Goal: Find specific page/section: Find specific page/section

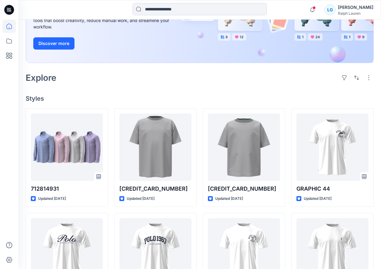
scroll to position [119, 0]
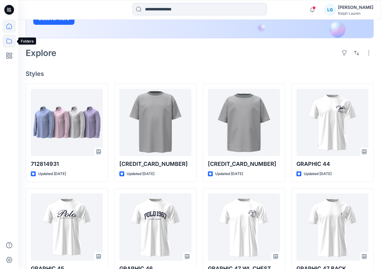
click at [8, 39] on icon at bounding box center [8, 40] width 13 height 13
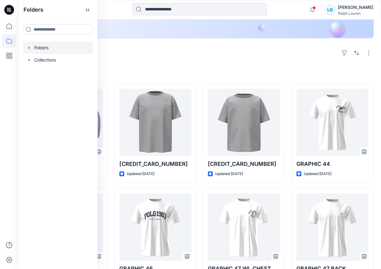
click at [37, 48] on div at bounding box center [58, 48] width 70 height 12
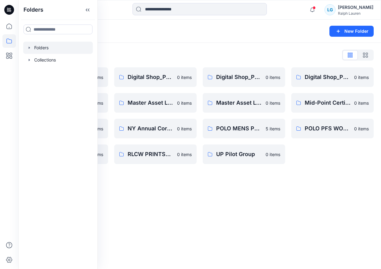
click at [198, 173] on div "Folders New Folder Folders List (TEMP) Folder Hierarchy_ Reviews 0 items Digita…" at bounding box center [199, 144] width 363 height 249
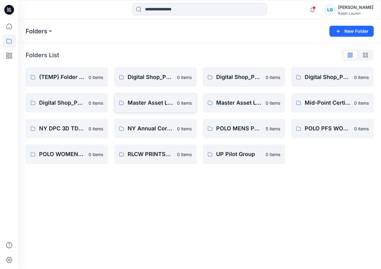
click at [144, 110] on link "Master Asset Library PCW 0 items" at bounding box center [155, 103] width 82 height 20
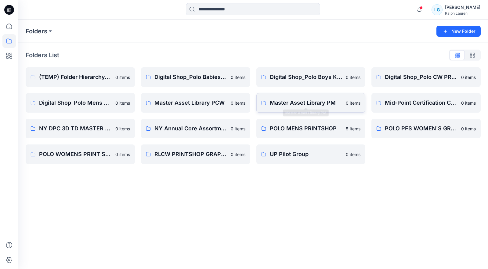
click at [312, 103] on p "Master Asset Library PM" at bounding box center [306, 102] width 73 height 9
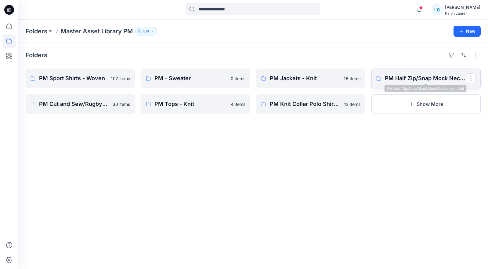
click at [381, 82] on p "PM Half Zip/Snap Mock Neck Pullovers - Knit" at bounding box center [425, 78] width 81 height 9
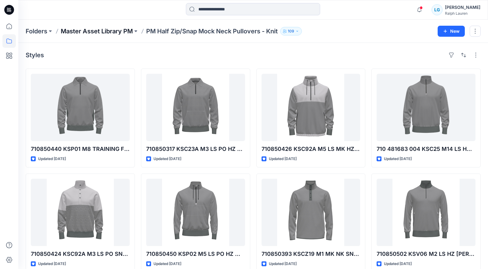
click at [117, 31] on p "Master Asset Library PM" at bounding box center [97, 31] width 72 height 9
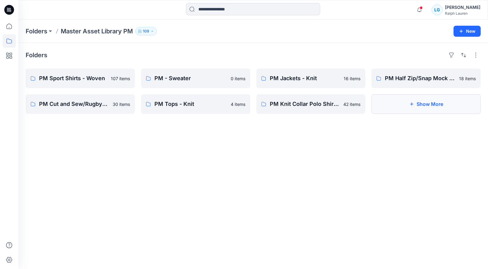
click at [381, 104] on button "Show More" at bounding box center [426, 104] width 109 height 20
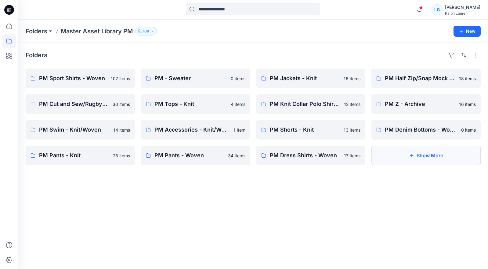
click at [381, 158] on button "Show More" at bounding box center [426, 155] width 109 height 20
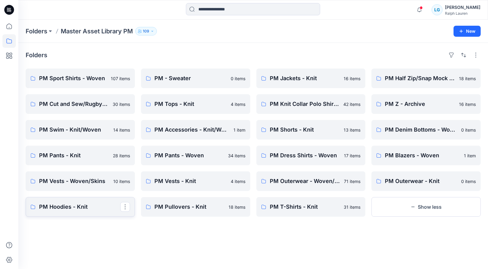
click at [86, 201] on link "PM Hoodies - Knit" at bounding box center [80, 207] width 109 height 20
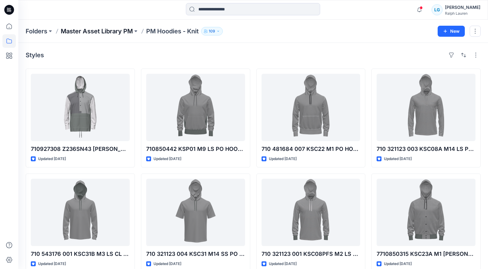
click at [101, 29] on p "Master Asset Library PM" at bounding box center [97, 31] width 72 height 9
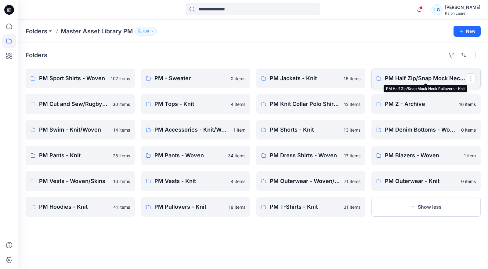
click at [381, 77] on p "PM Half Zip/Snap Mock Neck Pullovers - Knit" at bounding box center [425, 78] width 81 height 9
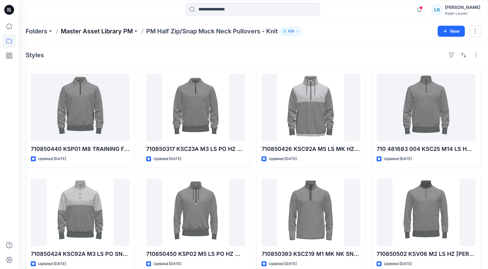
click at [127, 32] on p "Master Asset Library PM" at bounding box center [97, 31] width 72 height 9
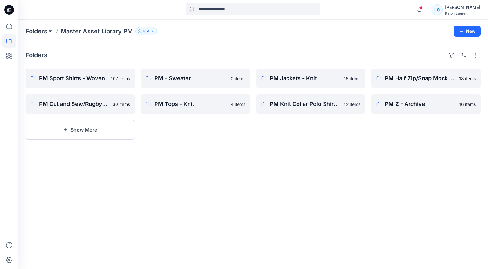
click at [48, 31] on button at bounding box center [50, 31] width 6 height 9
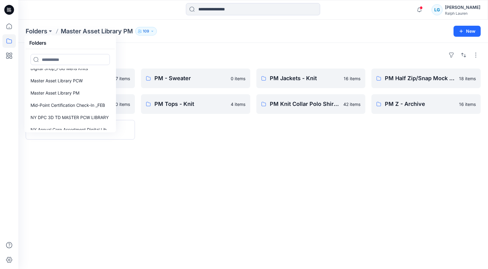
scroll to position [65, 0]
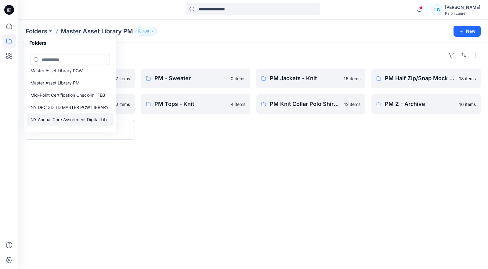
click at [77, 117] on p "NY Annual Core Assortment Digital Lib" at bounding box center [69, 119] width 76 height 7
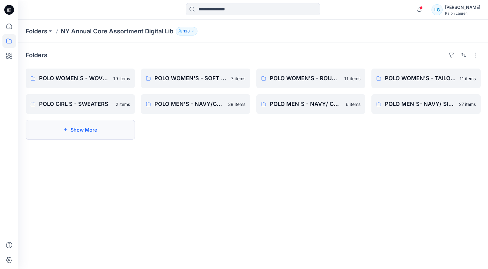
click at [93, 129] on button "Show More" at bounding box center [80, 130] width 109 height 20
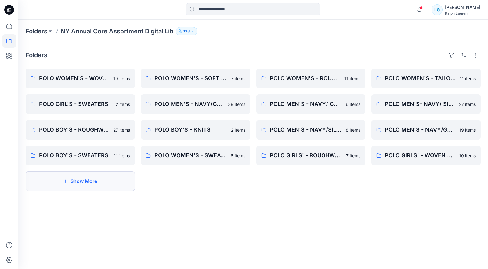
click at [108, 188] on button "Show More" at bounding box center [80, 181] width 109 height 20
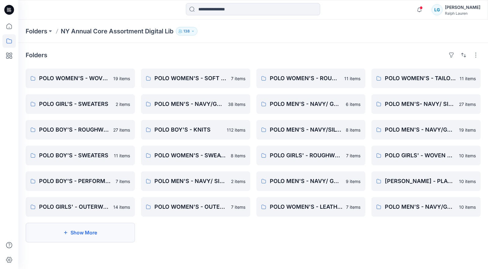
click at [100, 230] on button "Show More" at bounding box center [80, 232] width 109 height 20
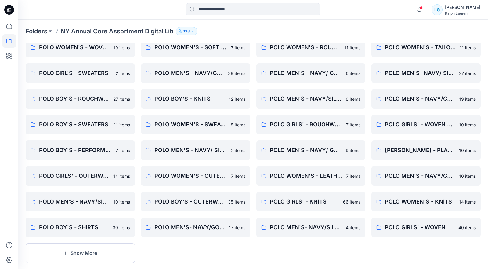
scroll to position [42, 0]
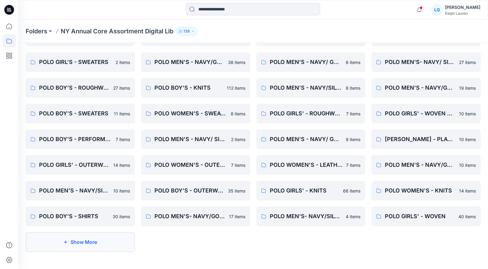
click at [94, 240] on button "Show More" at bounding box center [80, 242] width 109 height 20
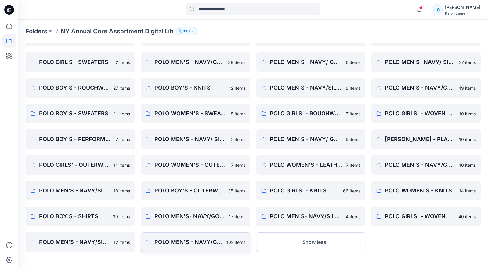
click at [203, 247] on link "POLO MEN'S - NAVY/GOLD - KNITS 102 items" at bounding box center [195, 242] width 109 height 20
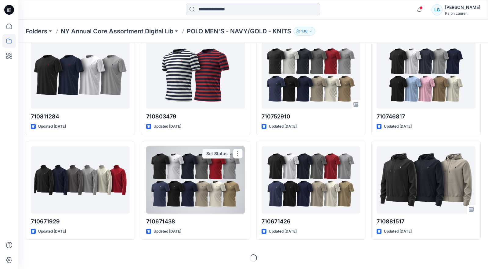
scroll to position [1396, 0]
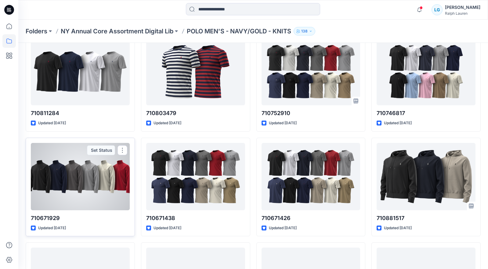
click at [82, 193] on div at bounding box center [80, 176] width 99 height 67
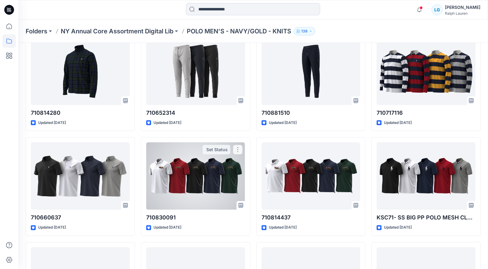
scroll to position [2116, 0]
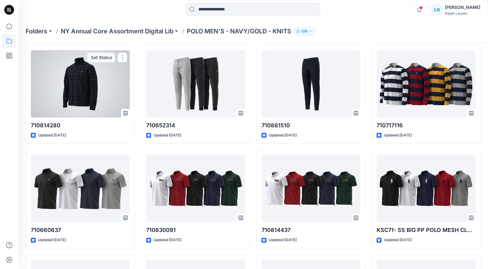
click at [90, 89] on div at bounding box center [80, 83] width 99 height 67
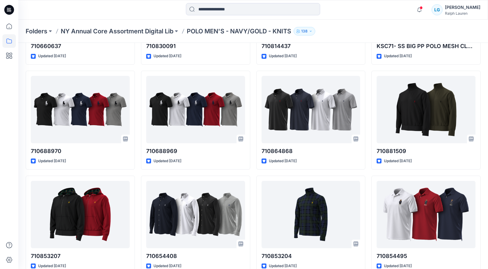
scroll to position [2334, 0]
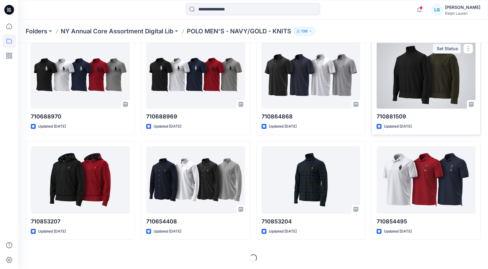
click at [381, 74] on div at bounding box center [426, 74] width 99 height 67
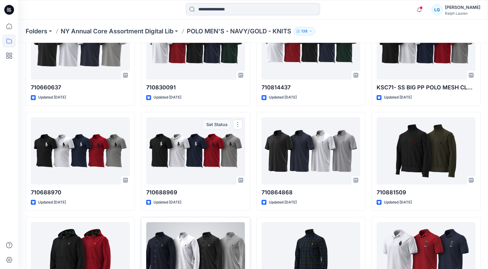
scroll to position [2270, 0]
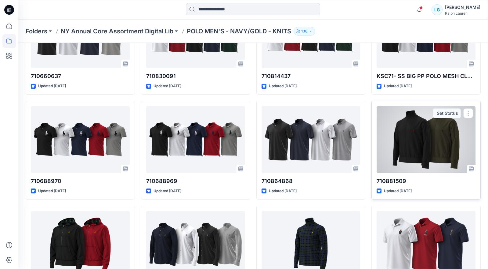
click at [381, 152] on div at bounding box center [426, 139] width 99 height 67
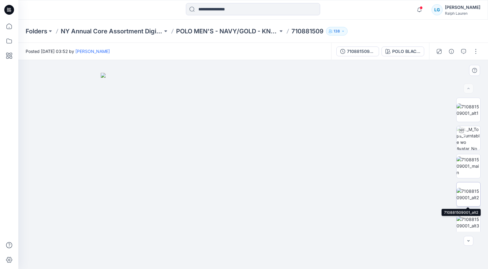
click at [381, 189] on img at bounding box center [469, 194] width 24 height 13
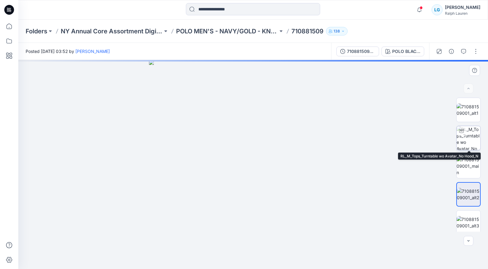
click at [381, 136] on img at bounding box center [469, 138] width 24 height 24
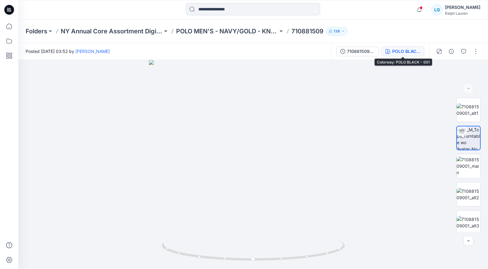
click at [381, 54] on div "POLO BLACK - 001" at bounding box center [407, 51] width 28 height 7
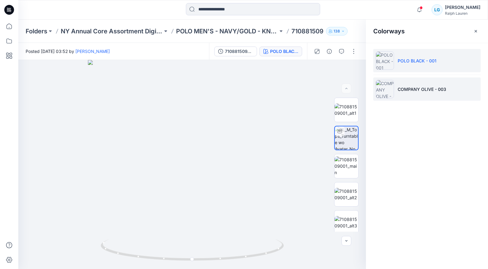
click at [381, 86] on img at bounding box center [385, 89] width 18 height 18
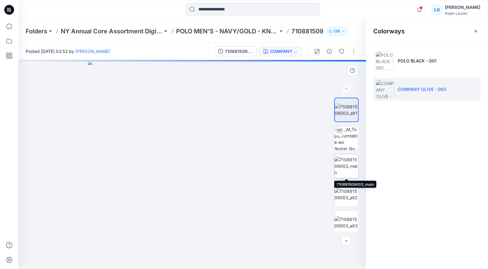
click at [348, 166] on img at bounding box center [347, 165] width 24 height 19
